Goal: Use online tool/utility: Utilize a website feature to perform a specific function

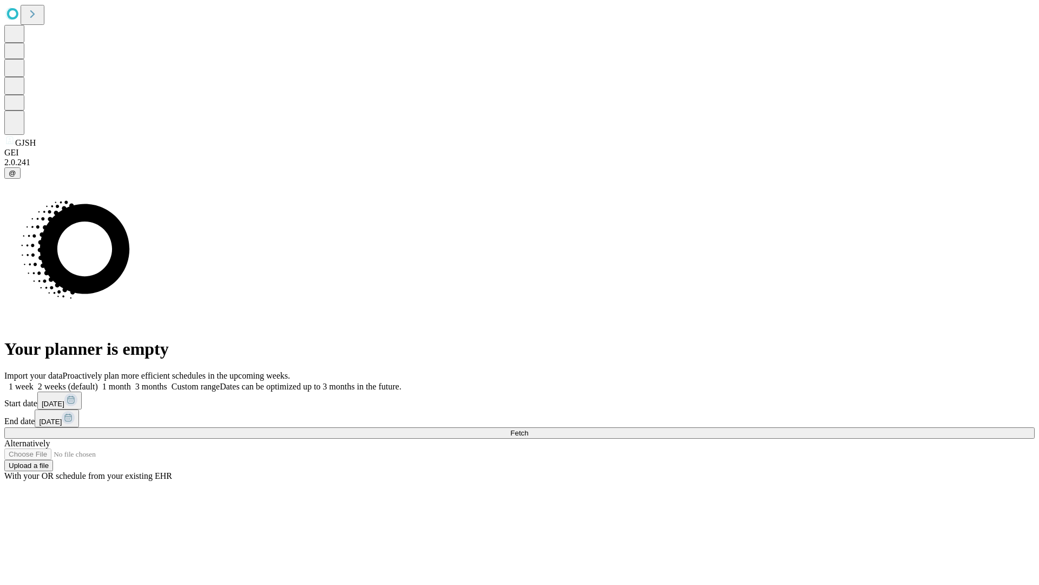
click at [528, 429] on span "Fetch" at bounding box center [520, 433] width 18 height 8
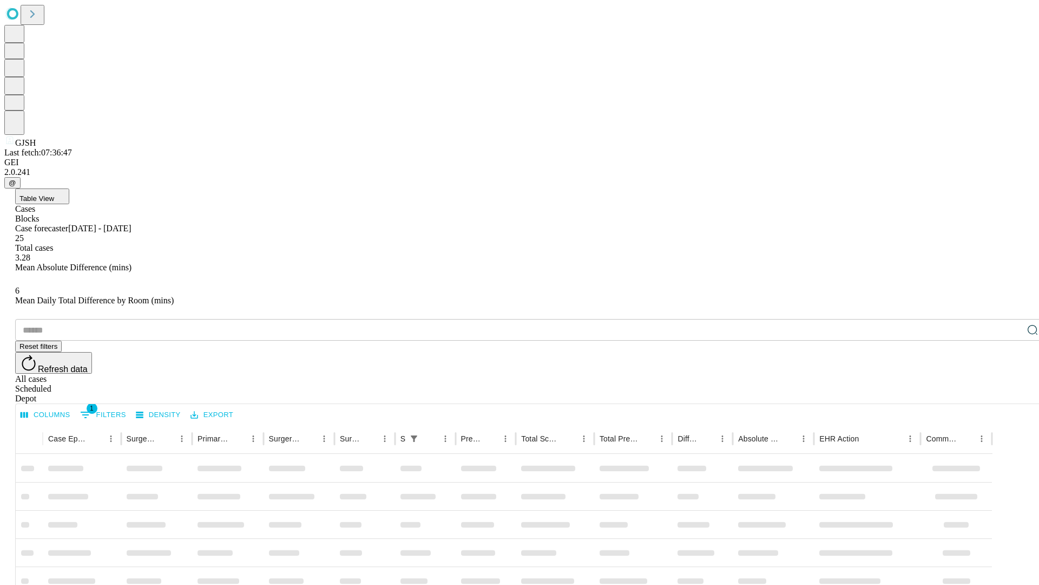
click at [54, 194] on span "Table View" at bounding box center [36, 198] width 35 height 8
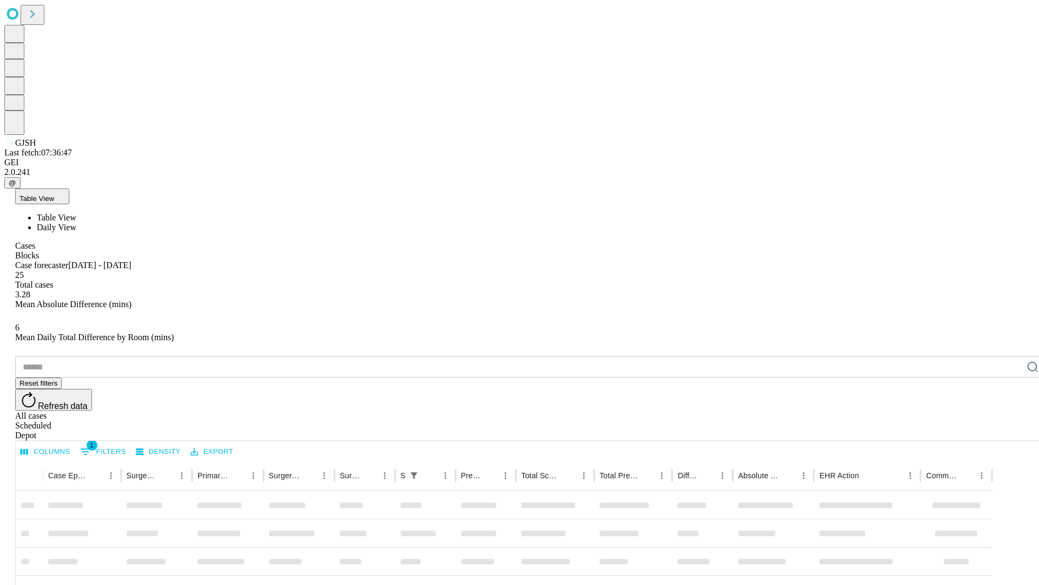
click at [76, 223] on span "Daily View" at bounding box center [57, 227] width 40 height 9
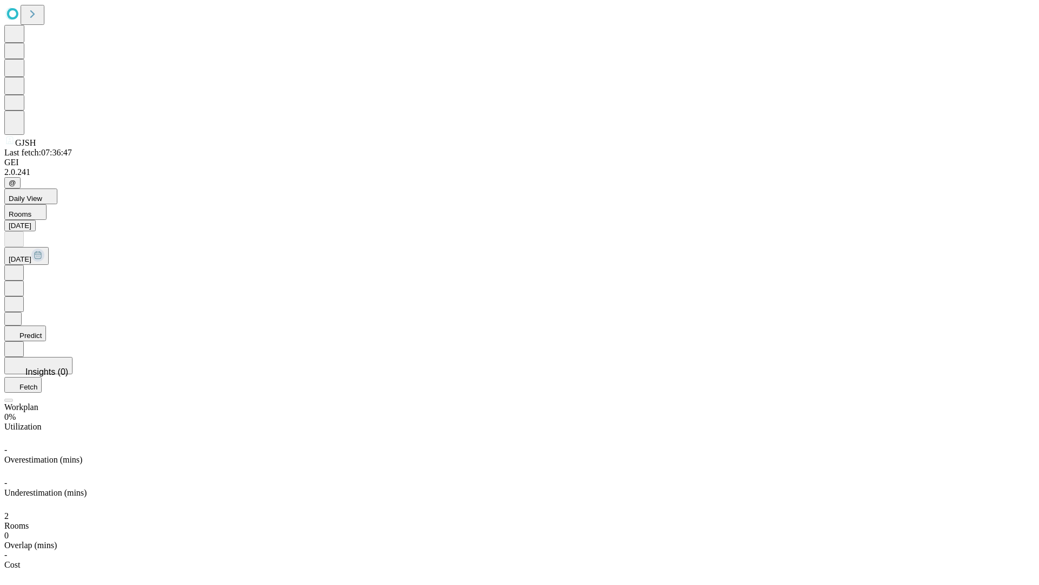
click at [46, 325] on button "Predict" at bounding box center [25, 333] width 42 height 16
